Goal: Task Accomplishment & Management: Complete application form

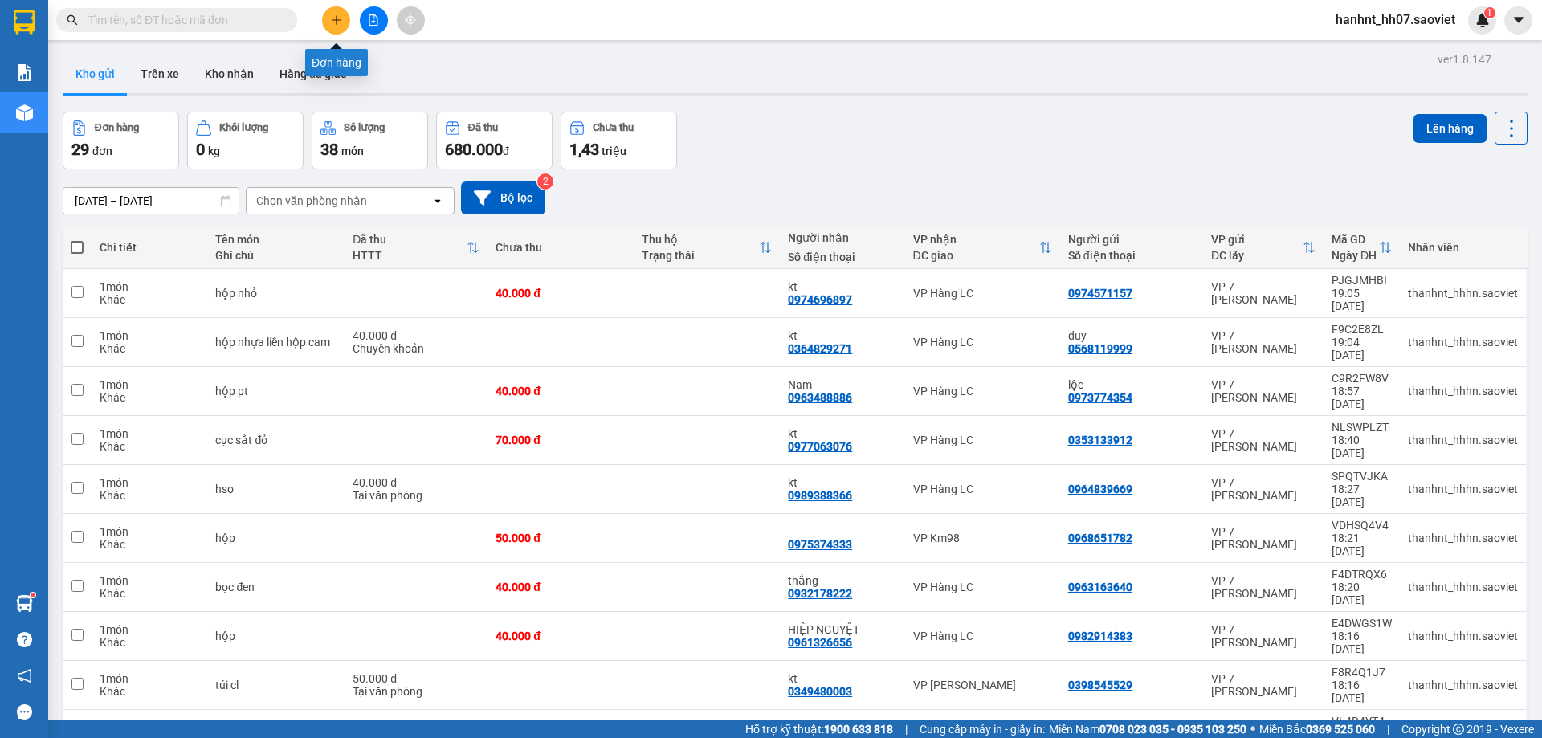
click at [328, 19] on button at bounding box center [336, 20] width 28 height 28
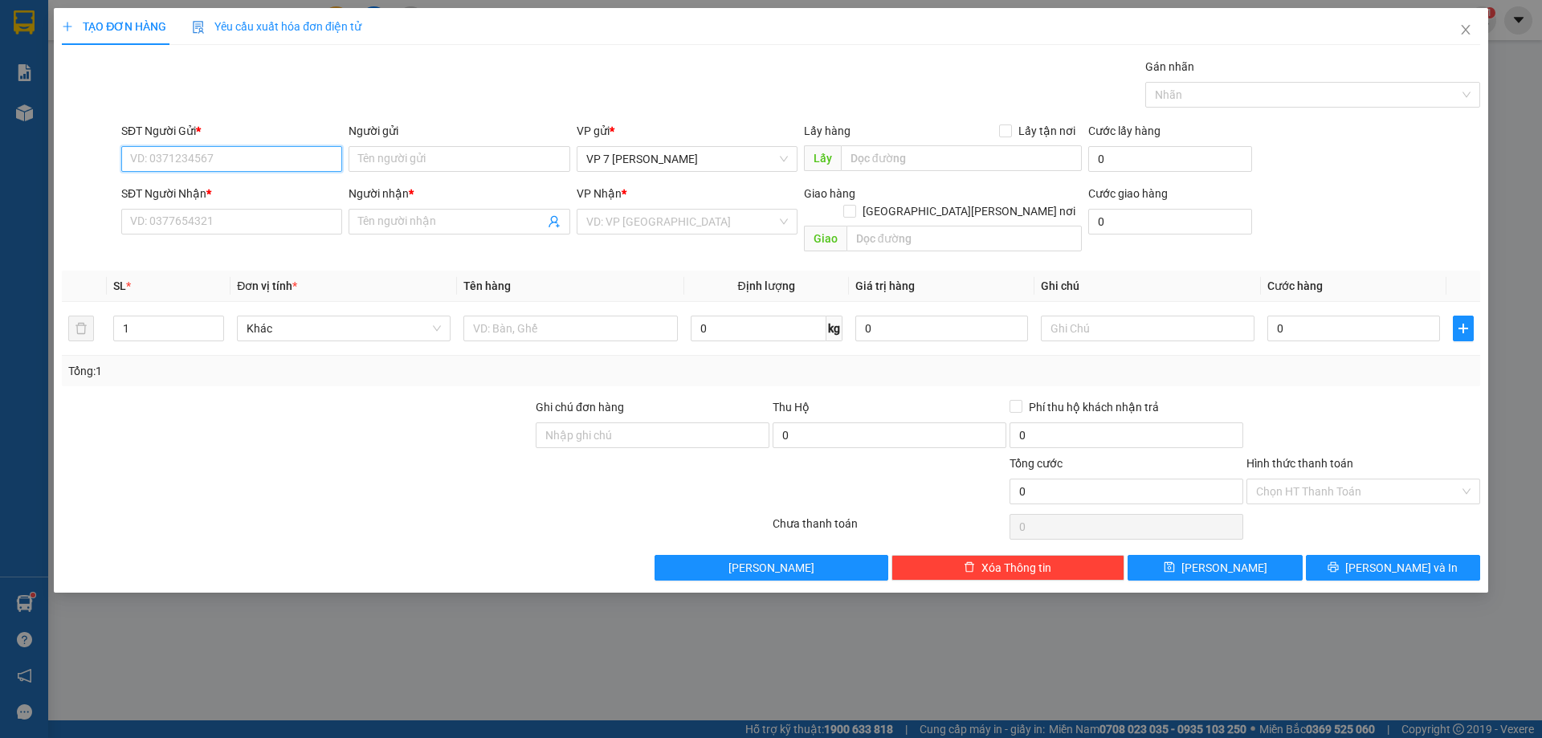
click at [153, 161] on input "SĐT Người Gửi *" at bounding box center [231, 159] width 221 height 26
click at [173, 194] on div "0974438991" at bounding box center [232, 191] width 202 height 18
type input "0974438991"
type input "0357555992"
type input "kt"
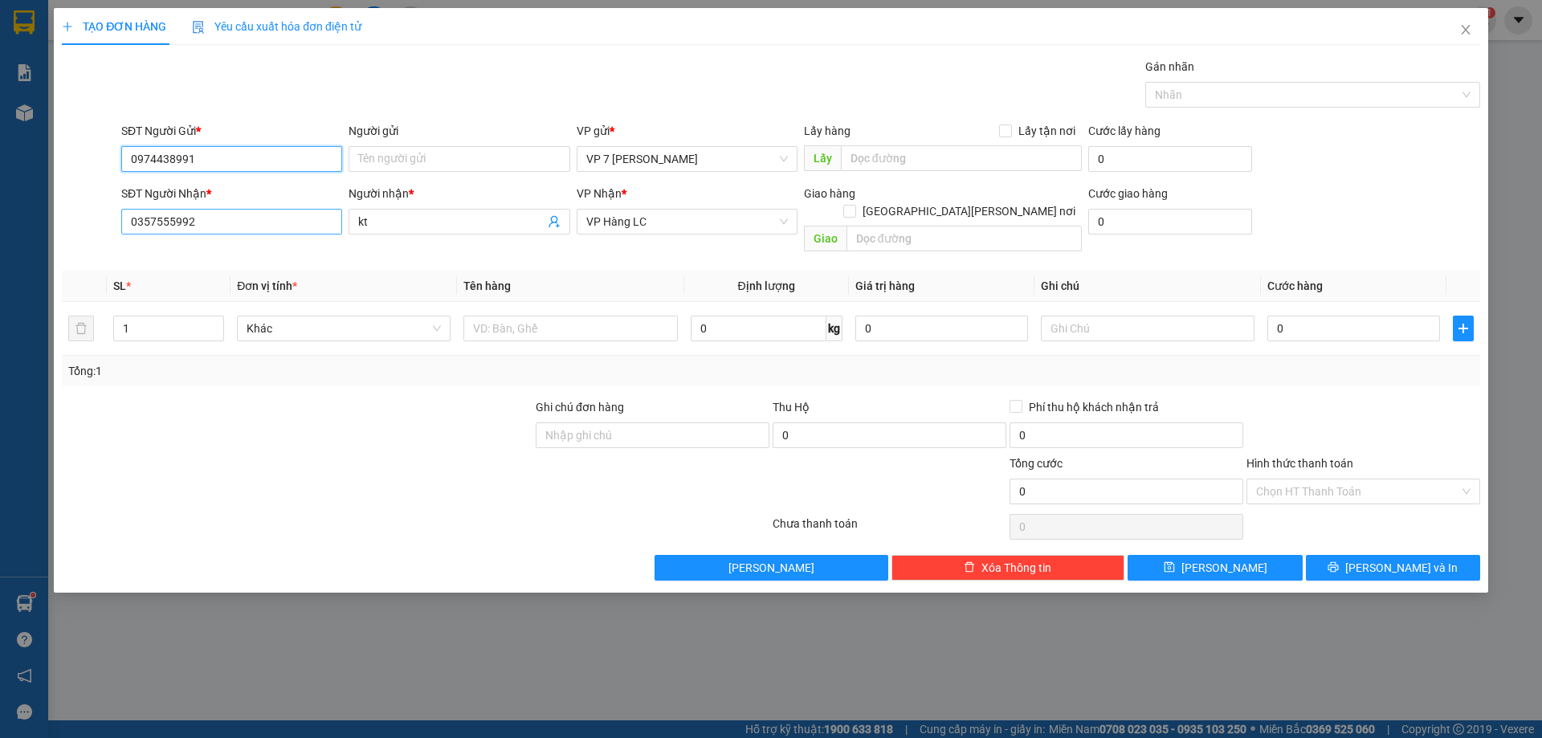
type input "0974438991"
click at [232, 222] on input "0357555992" at bounding box center [231, 222] width 221 height 26
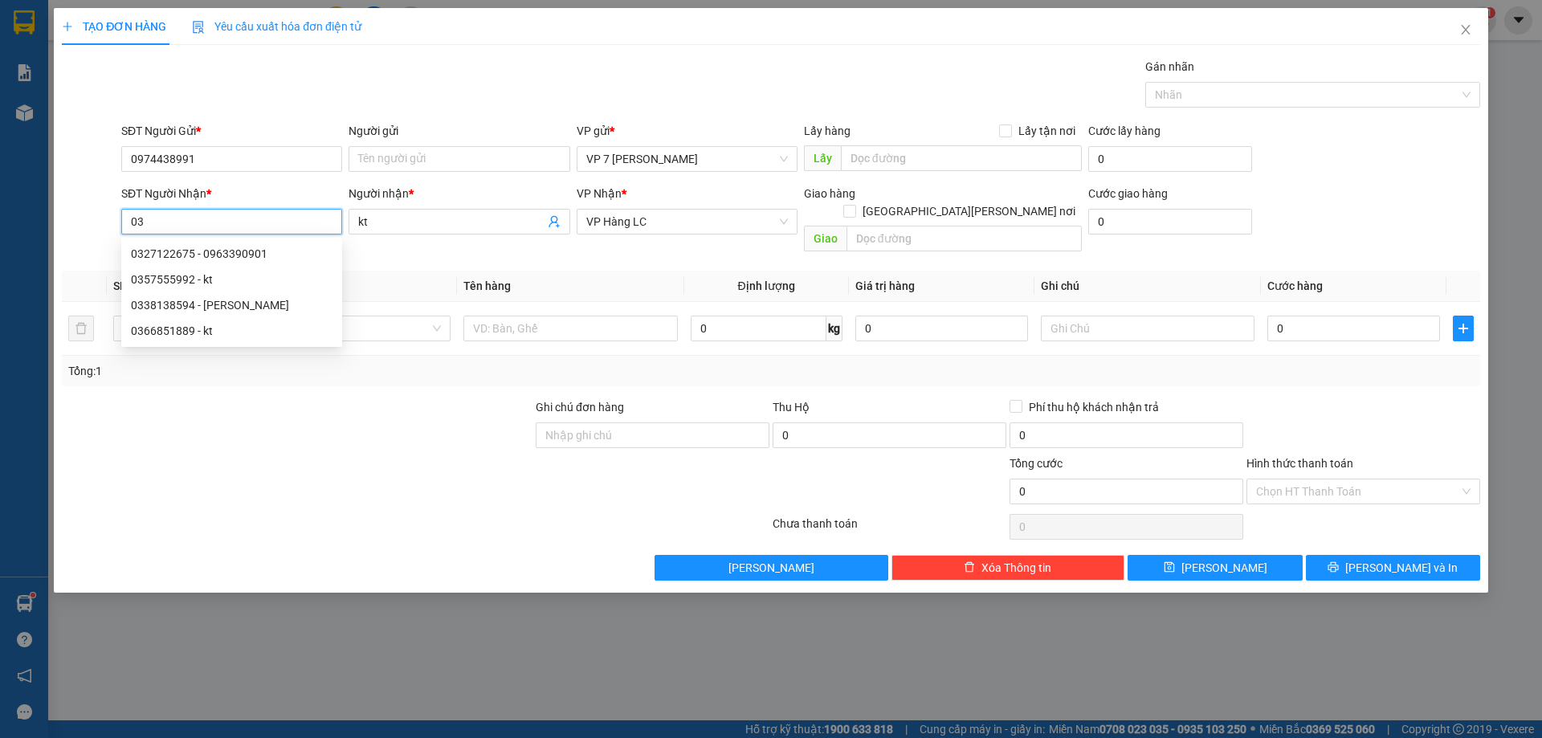
type input "0"
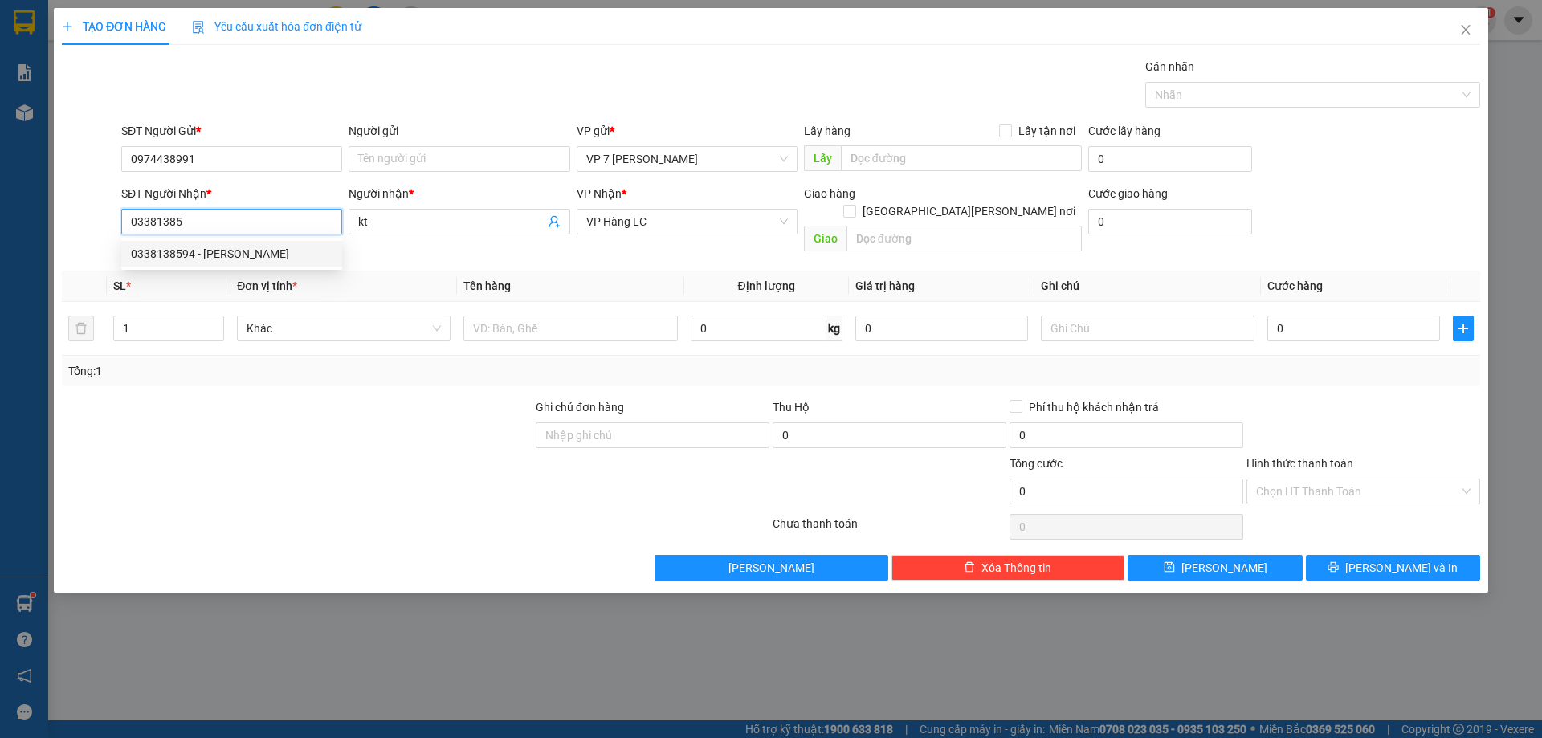
click at [195, 261] on div "0338138594 - [PERSON_NAME]" at bounding box center [232, 254] width 202 height 18
type input "0338138594"
type input "Hiếu"
click at [658, 222] on span "VP [PERSON_NAME]" at bounding box center [687, 222] width 202 height 24
type input "0338138594"
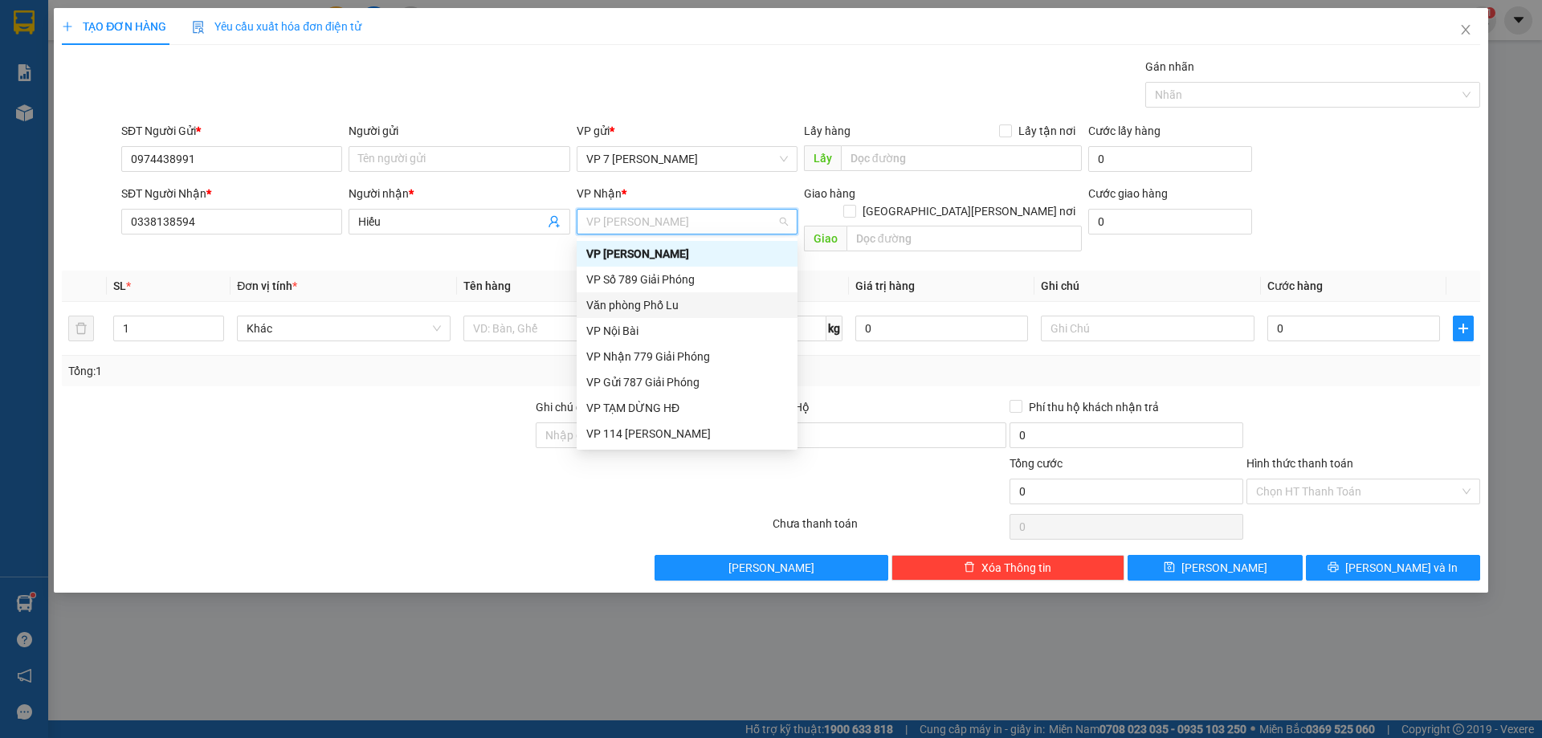
click at [652, 301] on div "Văn phòng Phố Lu" at bounding box center [687, 305] width 202 height 18
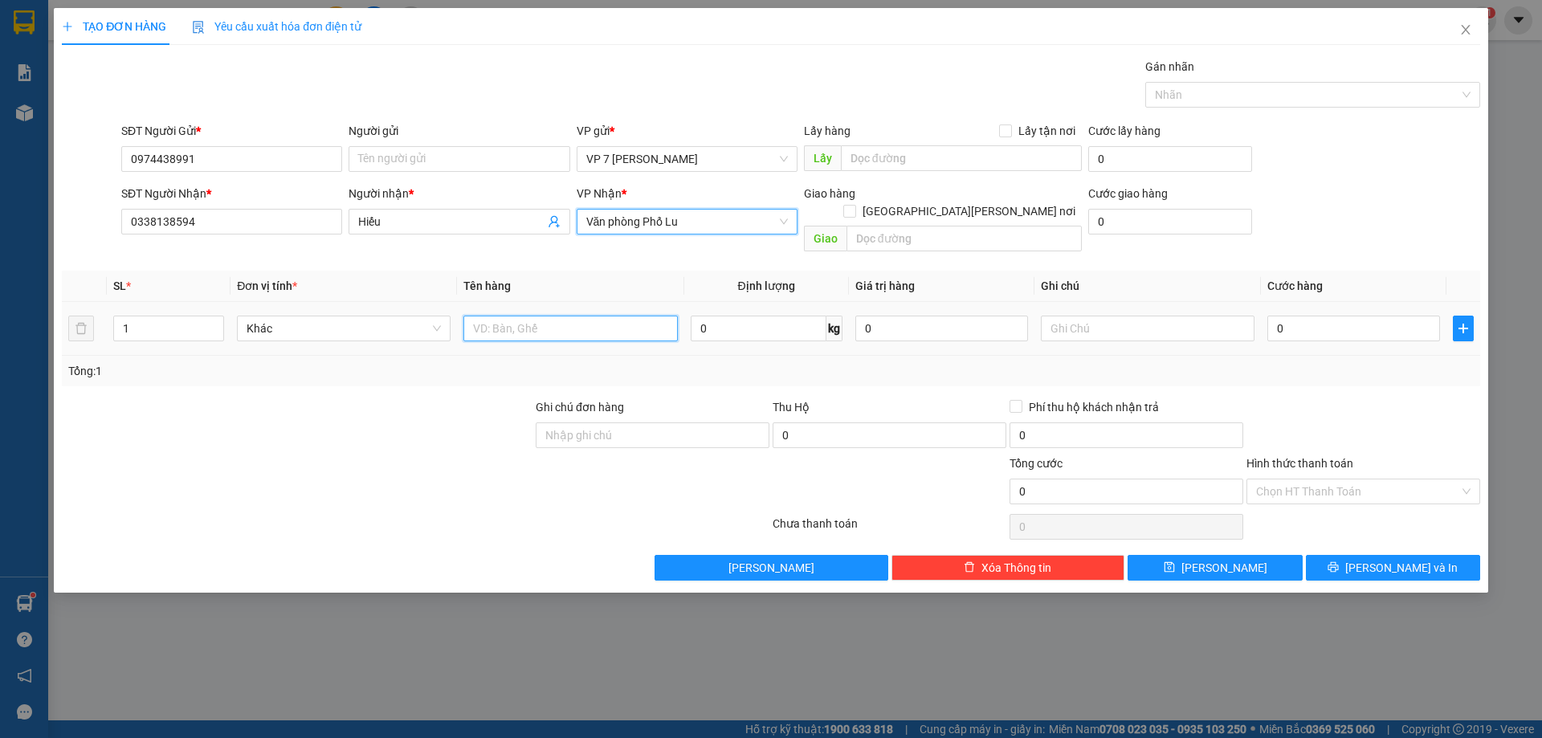
click at [538, 316] on input "text" at bounding box center [570, 329] width 214 height 26
type input "hôp hoa"
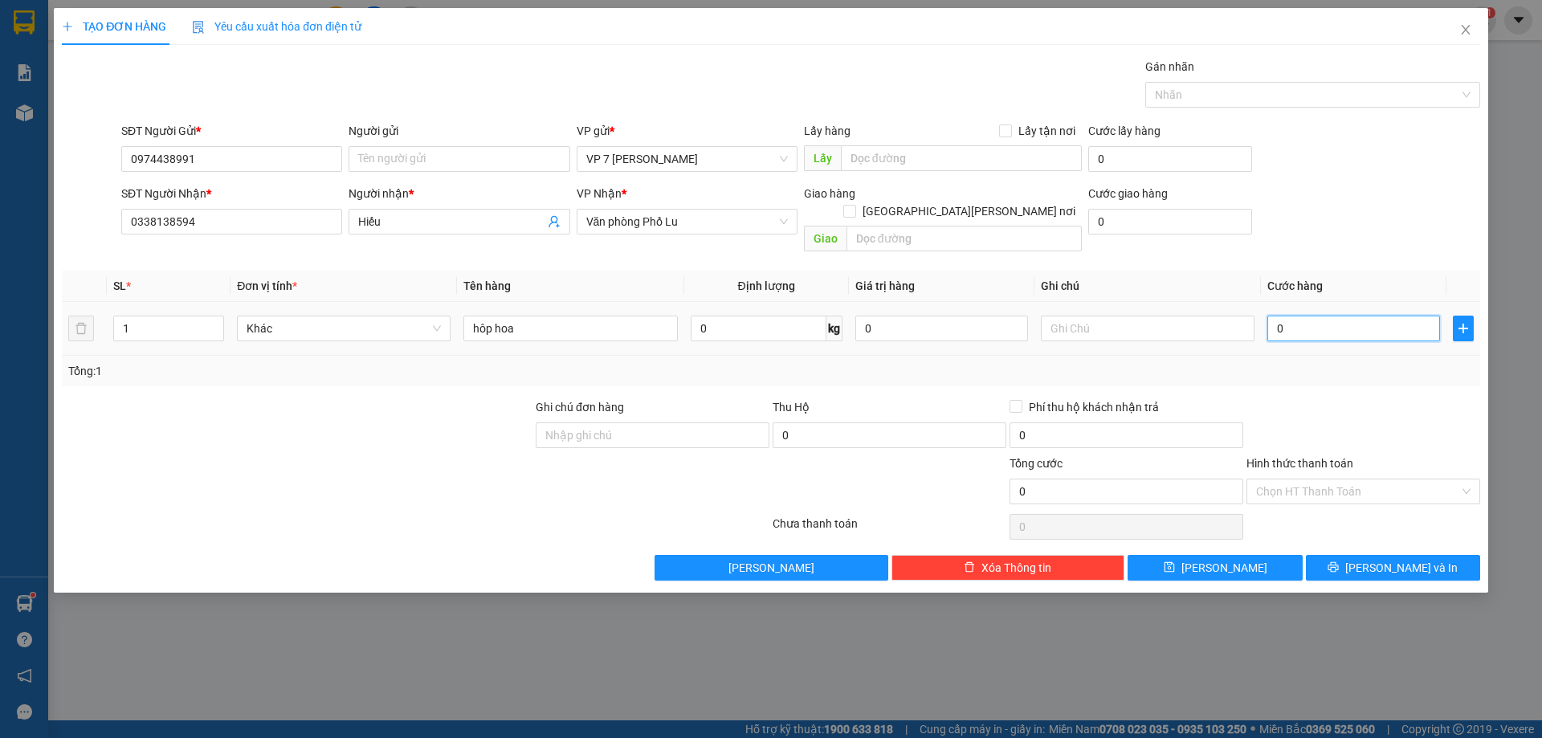
click at [1295, 316] on input "0" at bounding box center [1353, 329] width 173 height 26
type input "7"
type input "70"
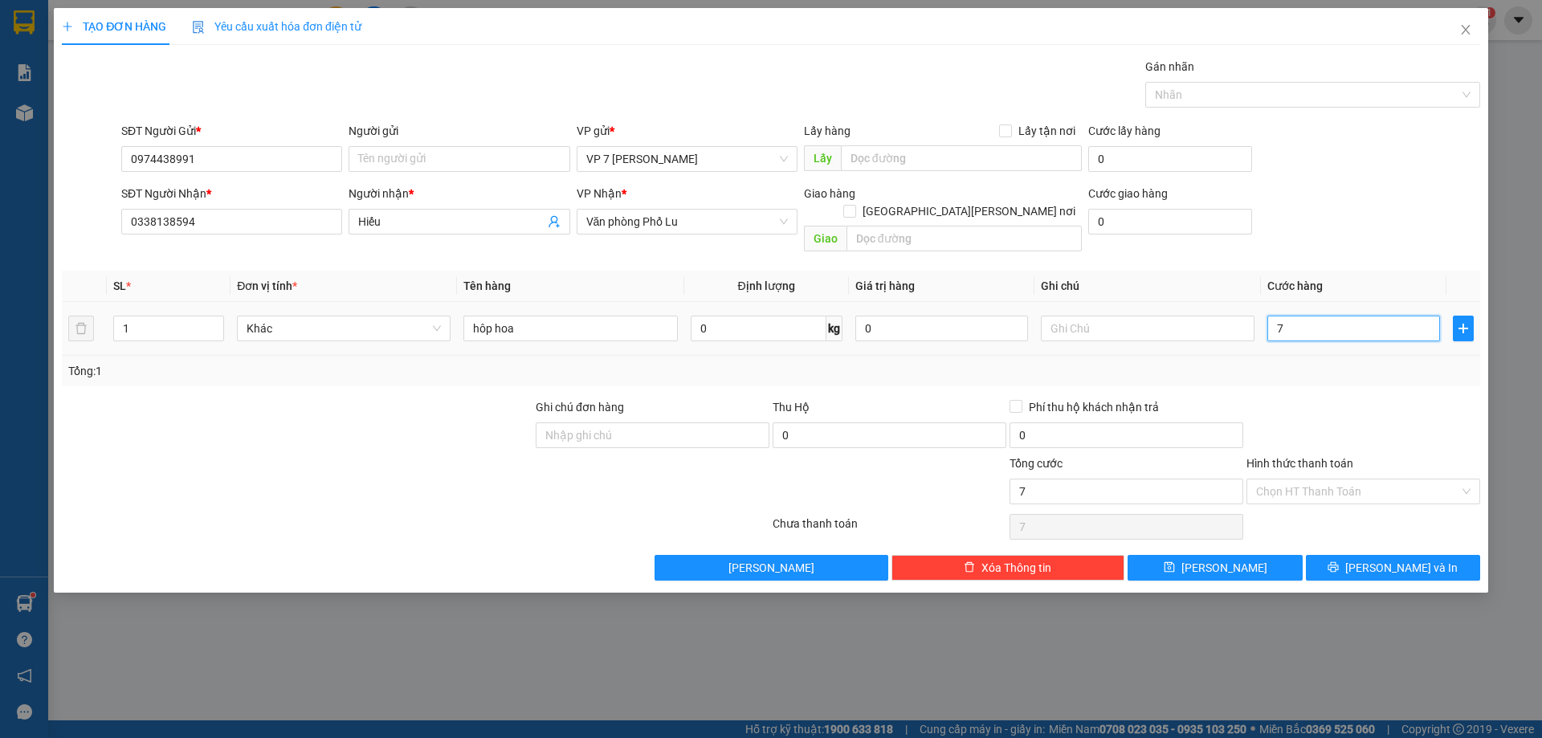
type input "70"
type input "70.000"
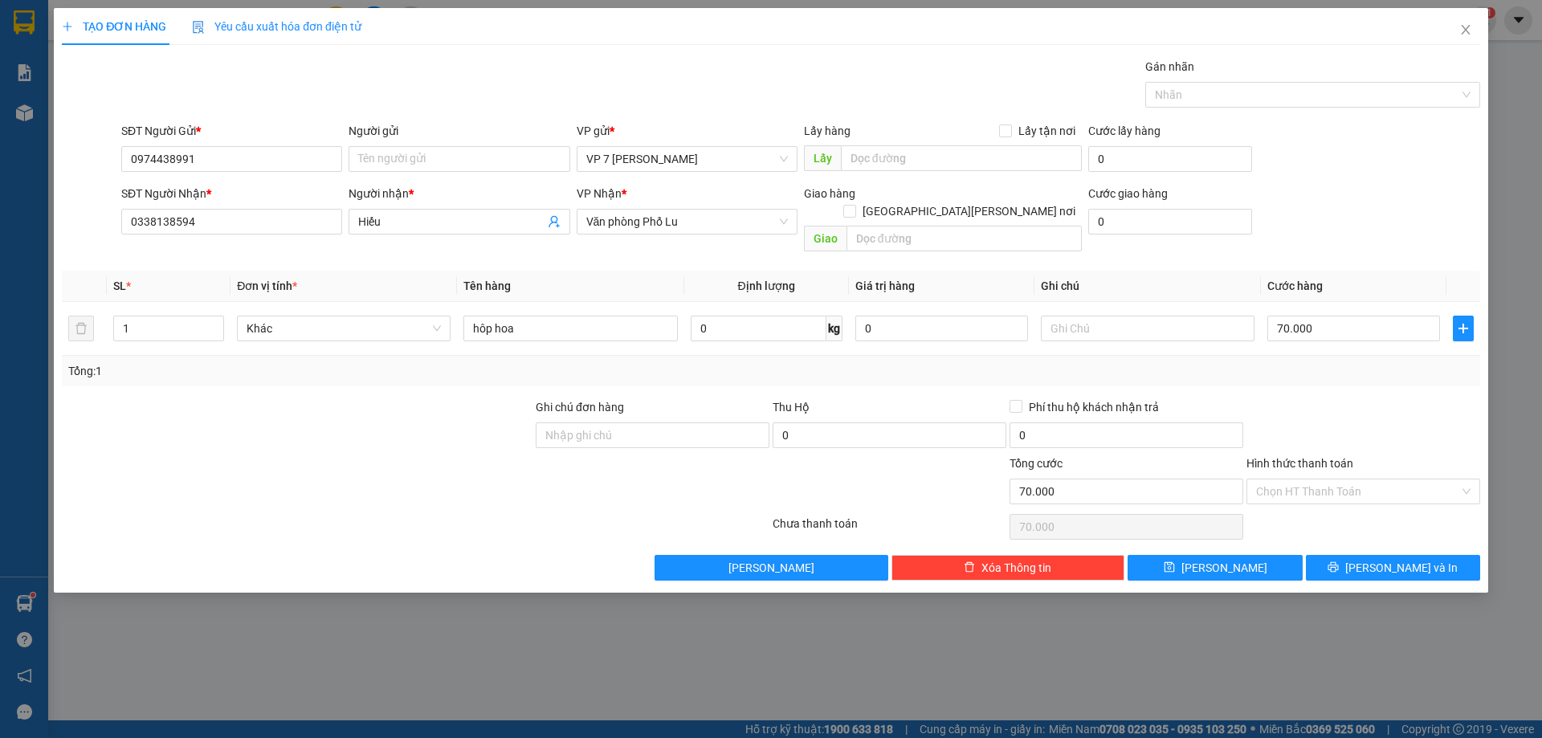
click at [1357, 362] on div "Tổng: 1" at bounding box center [771, 371] width 1406 height 18
click at [1386, 559] on span "[PERSON_NAME] và In" at bounding box center [1401, 568] width 112 height 18
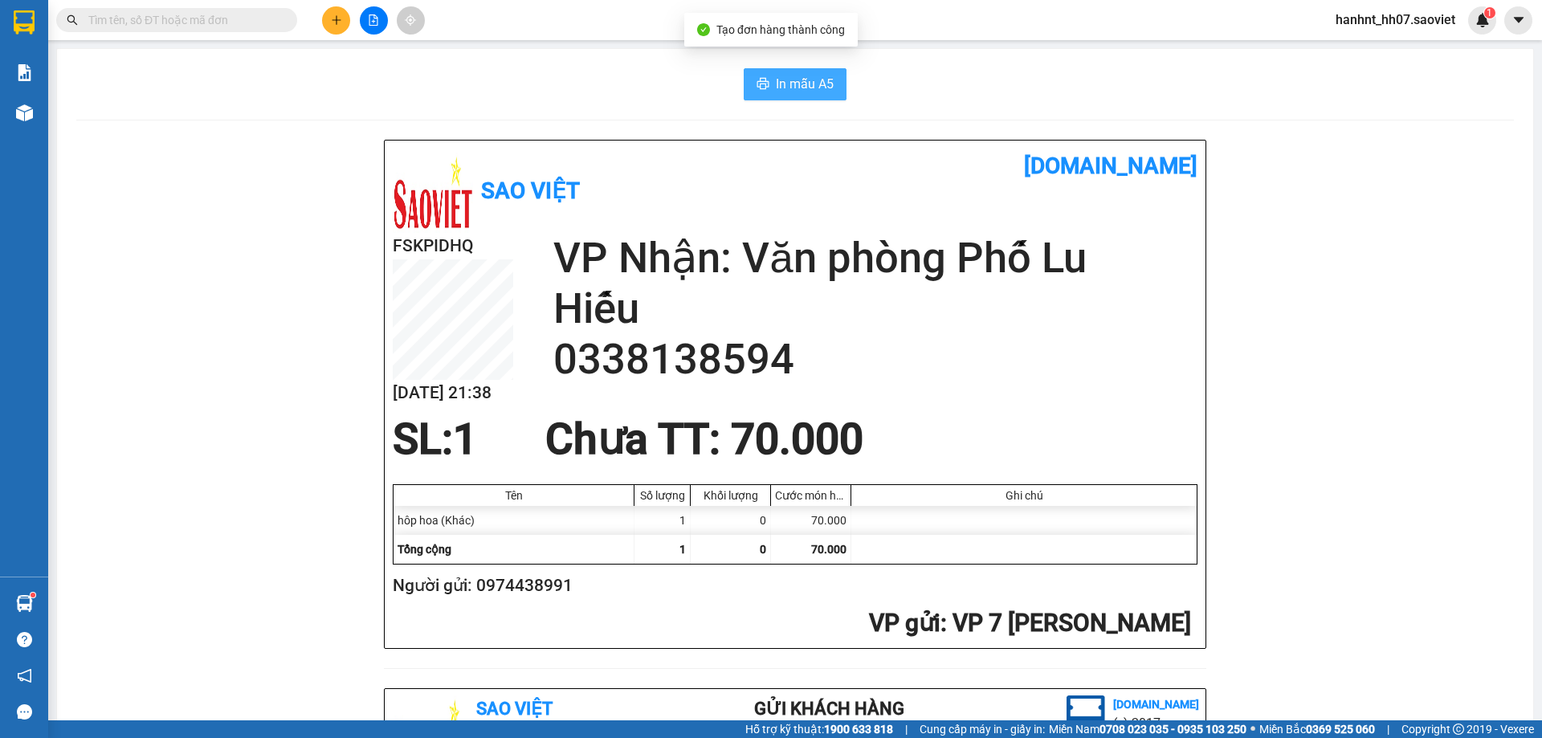
click at [793, 86] on span "In mẫu A5" at bounding box center [805, 84] width 58 height 20
click at [173, 18] on input "text" at bounding box center [183, 20] width 190 height 18
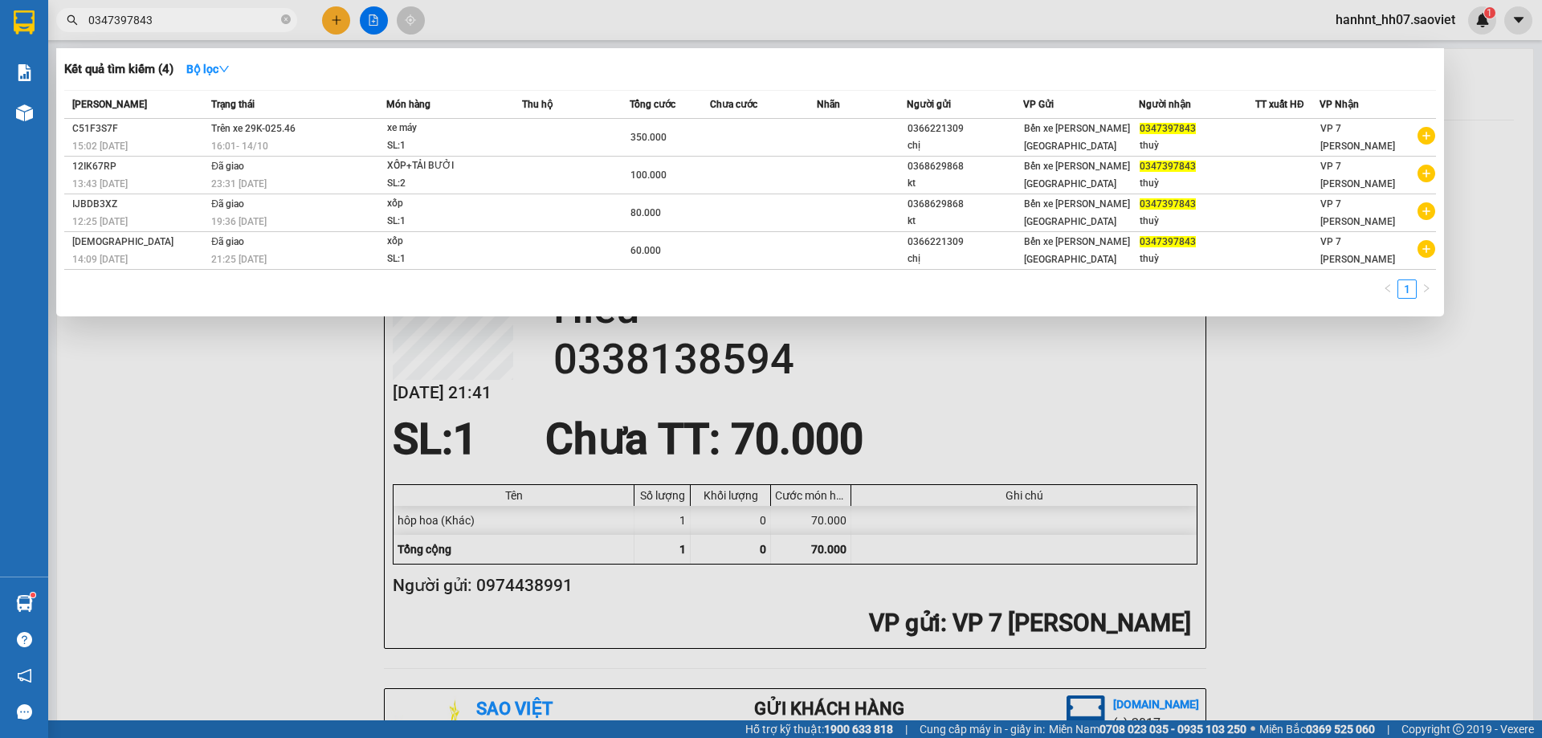
type input "0347397843"
